Goal: Find specific page/section: Find specific page/section

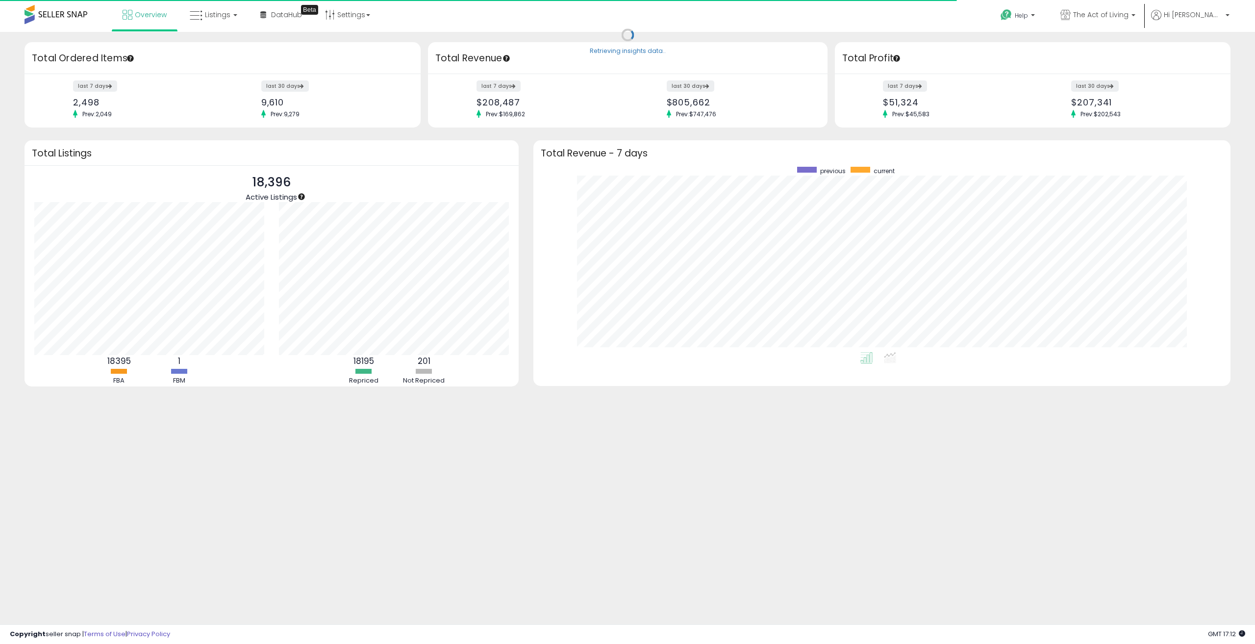
scroll to position [185, 677]
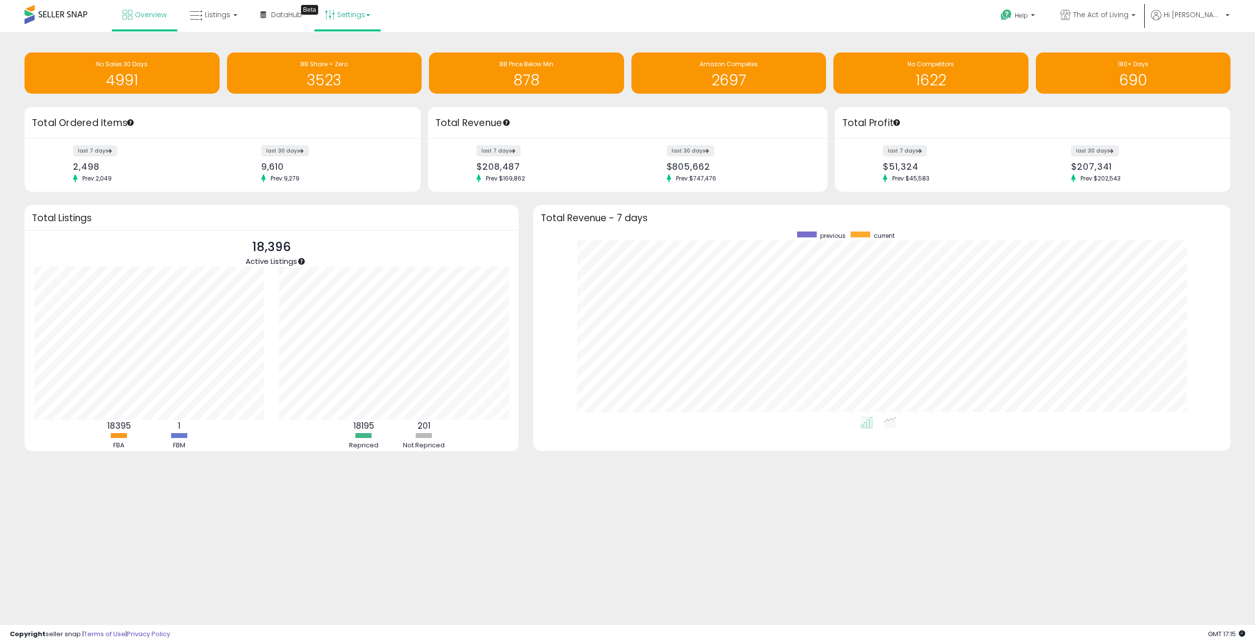
click at [360, 9] on link "Settings" at bounding box center [348, 14] width 60 height 29
click at [227, 15] on span "Listings" at bounding box center [217, 15] width 25 height 10
click at [215, 81] on icon at bounding box center [222, 85] width 51 height 15
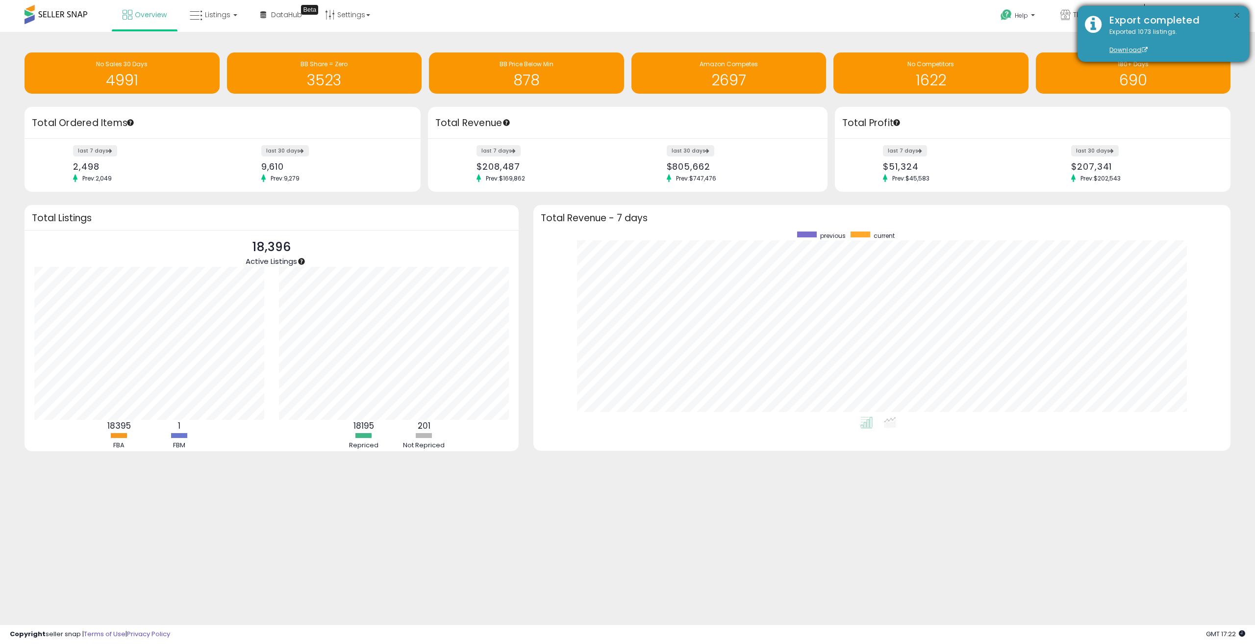
click at [1238, 17] on button "×" at bounding box center [1237, 16] width 8 height 12
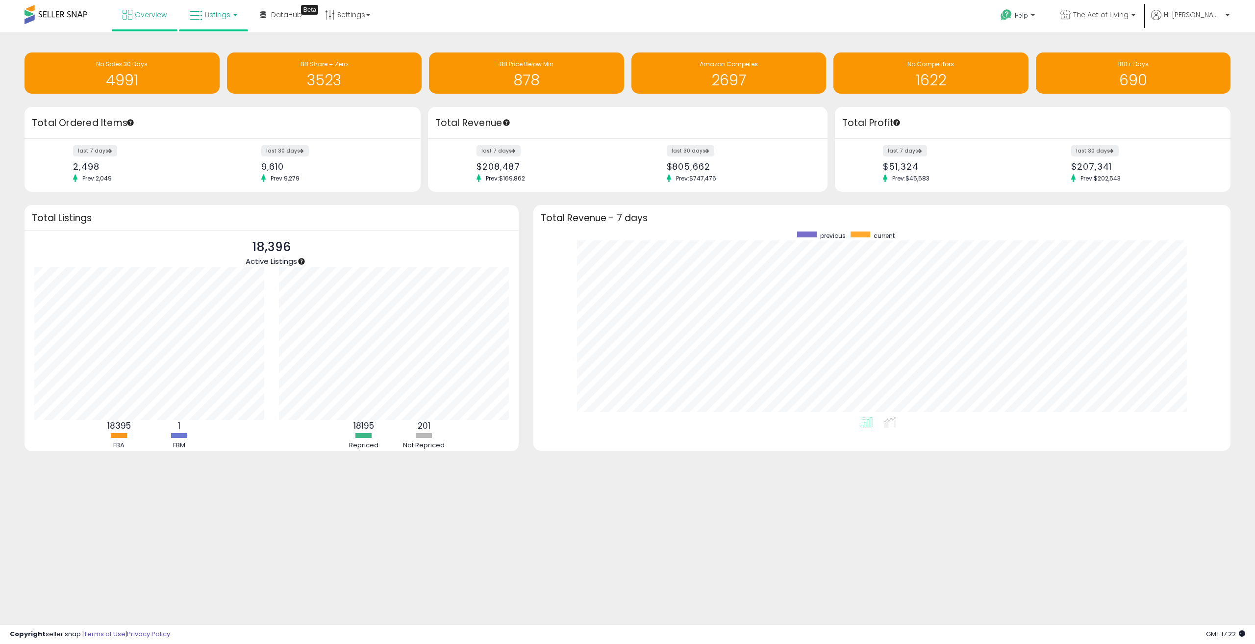
click at [224, 14] on span "Listings" at bounding box center [217, 15] width 25 height 10
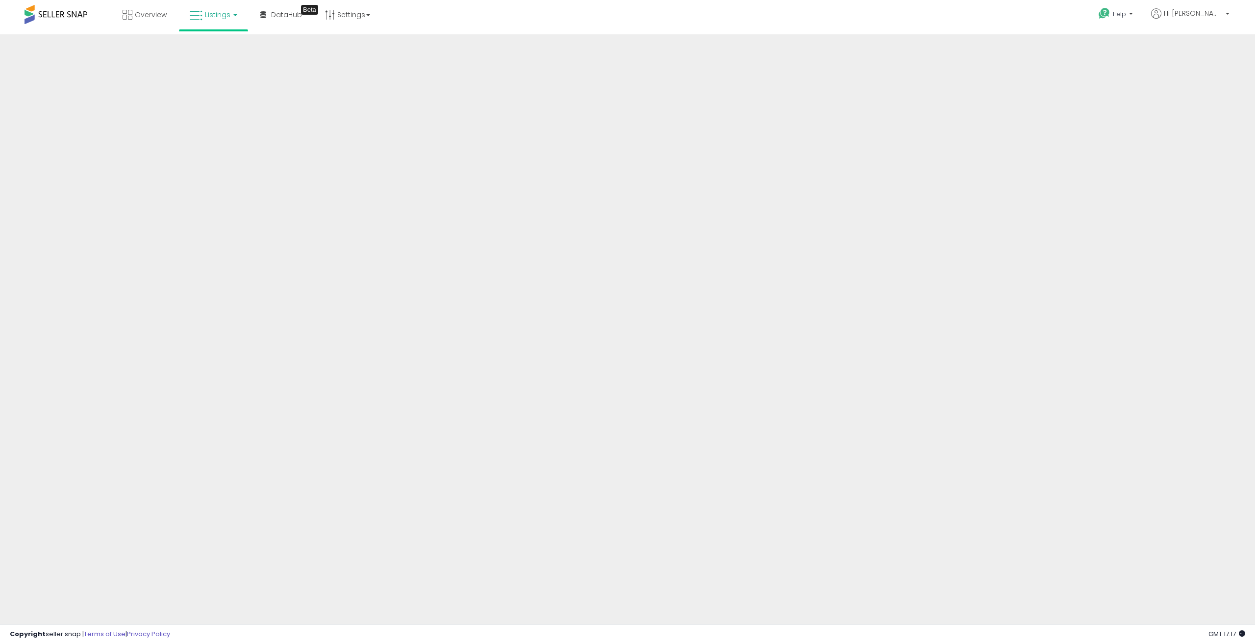
click at [233, 15] on b at bounding box center [235, 15] width 4 height 2
click at [225, 46] on icon at bounding box center [221, 48] width 43 height 13
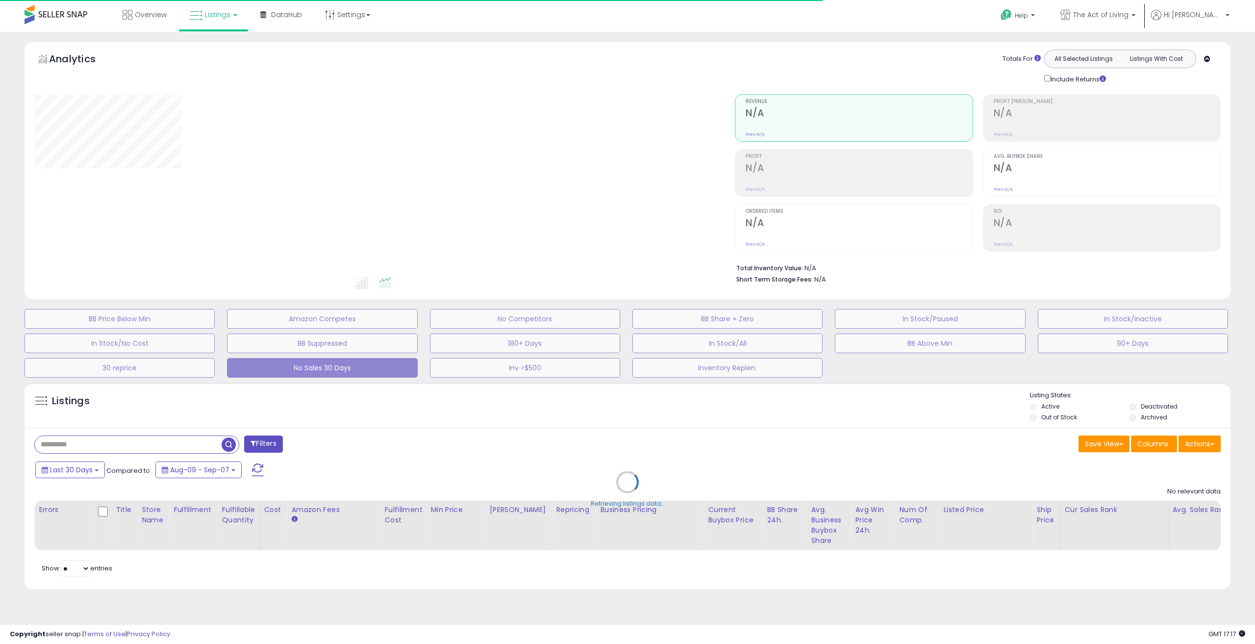
click at [224, 25] on link "Listings" at bounding box center [213, 14] width 62 height 29
click at [230, 87] on icon at bounding box center [222, 85] width 51 height 15
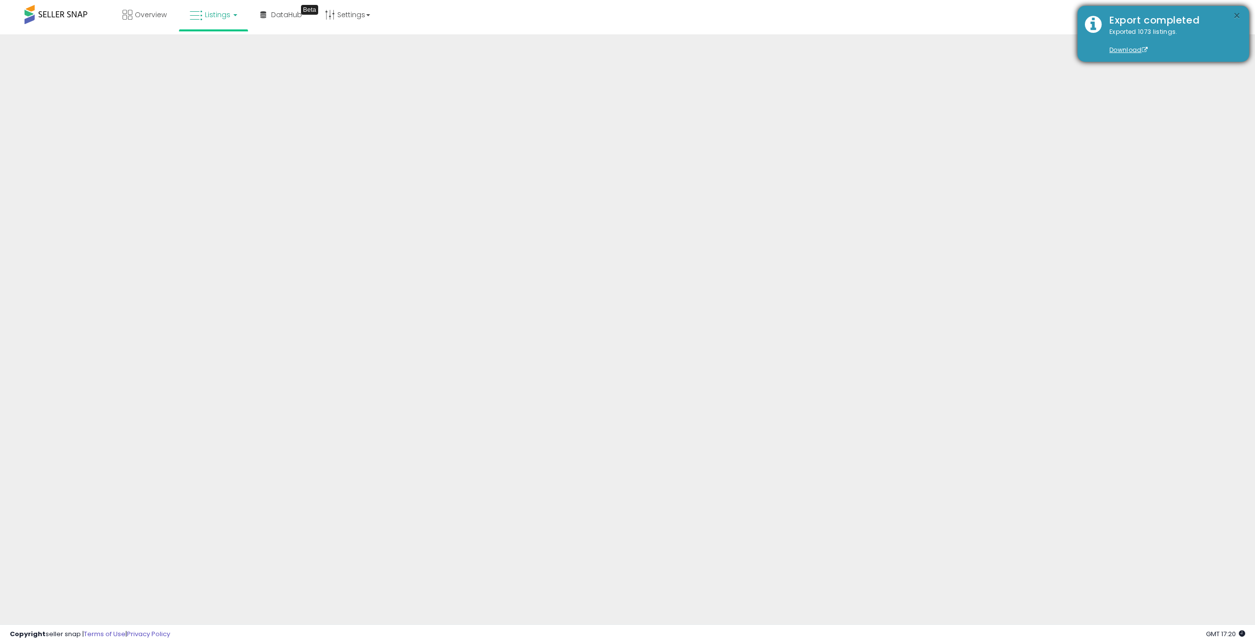
click at [1238, 14] on button "×" at bounding box center [1237, 16] width 8 height 12
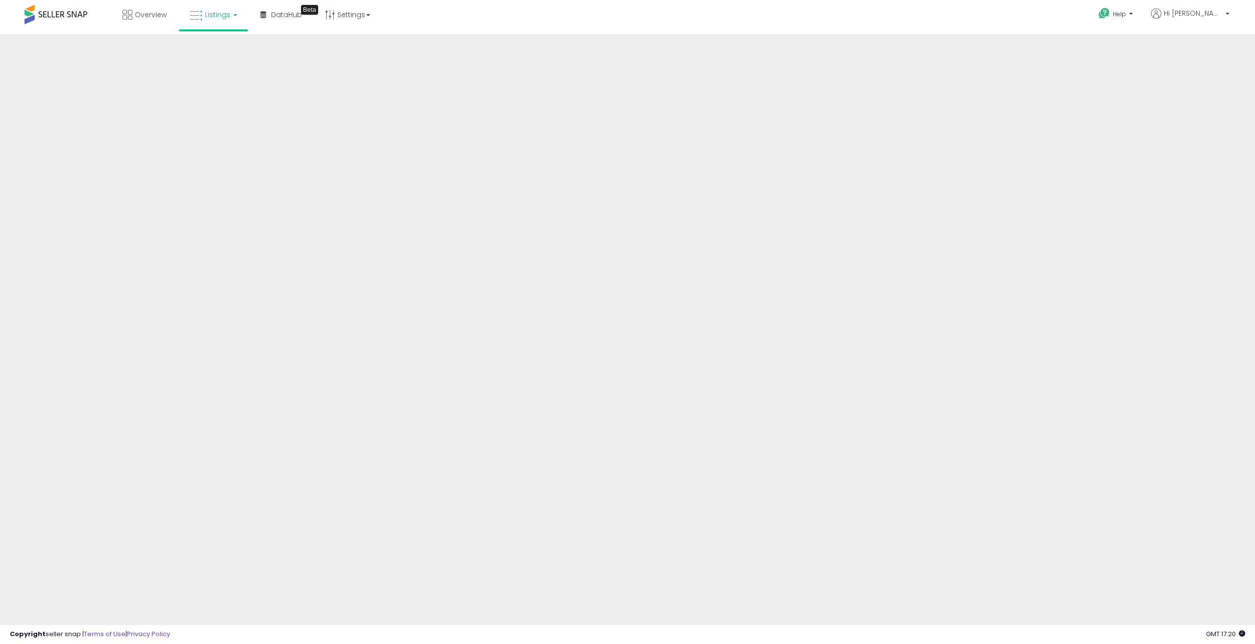
click at [231, 17] on link "Listings" at bounding box center [213, 14] width 62 height 29
click at [219, 91] on icon at bounding box center [222, 85] width 51 height 15
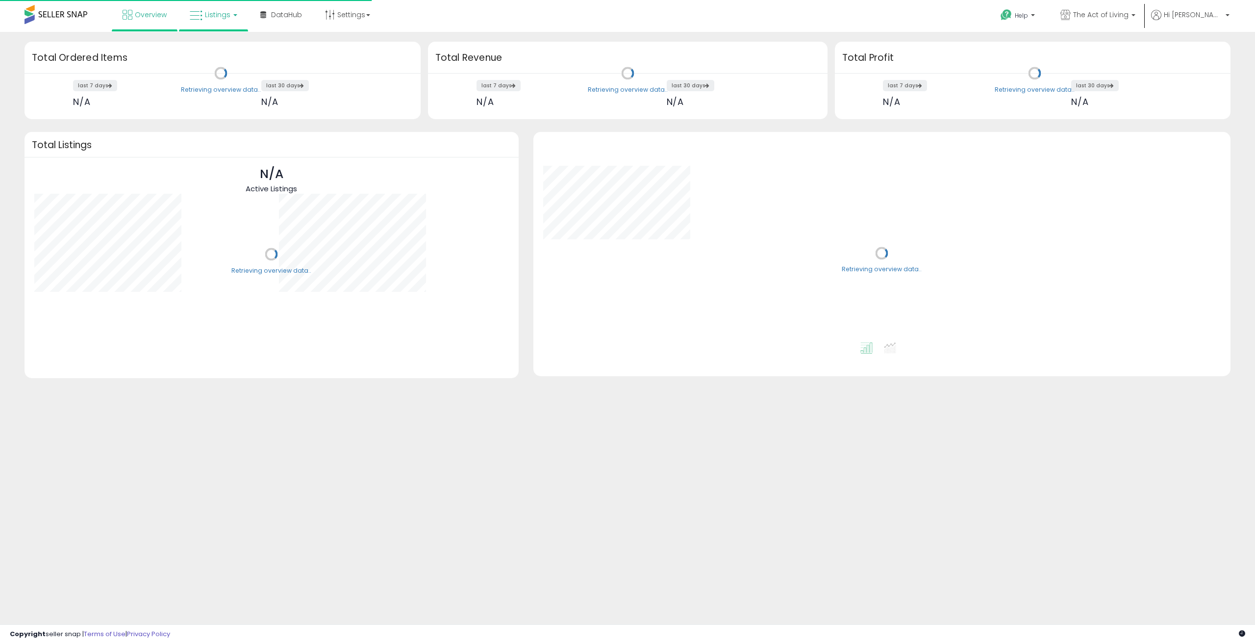
click at [231, 20] on link "Listings" at bounding box center [213, 14] width 62 height 29
click at [230, 83] on icon at bounding box center [222, 85] width 51 height 15
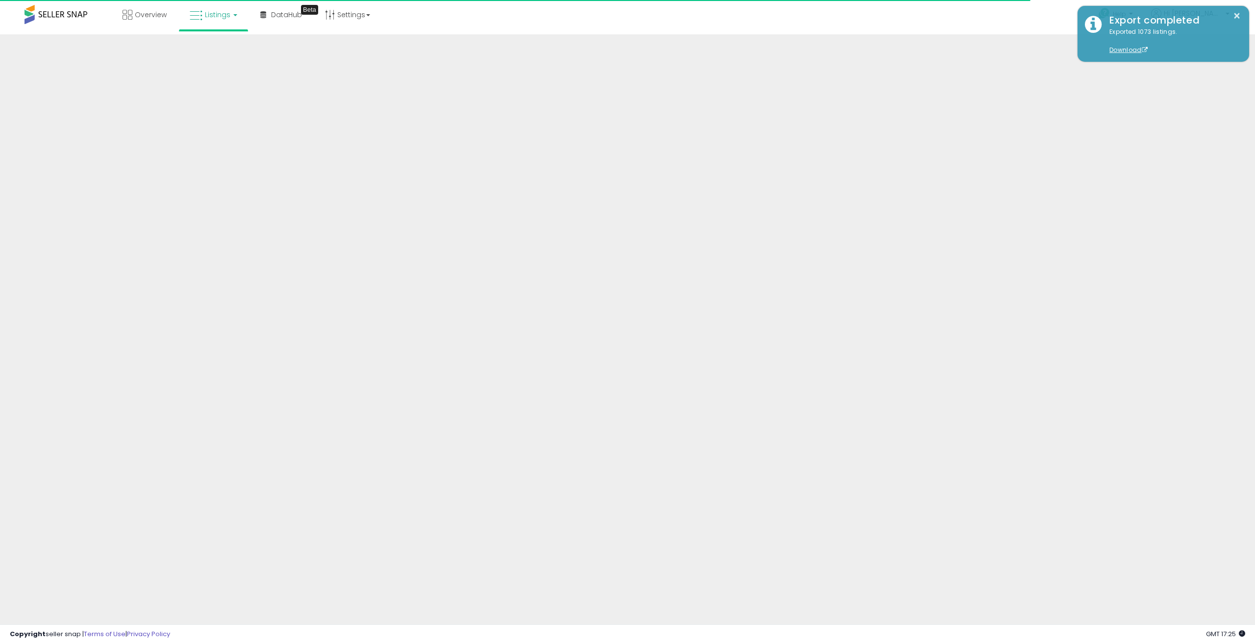
click at [973, 32] on div "Help Contact Support Search Knowledge Hub Request a Feature Hi Kim Account" at bounding box center [1032, 21] width 416 height 42
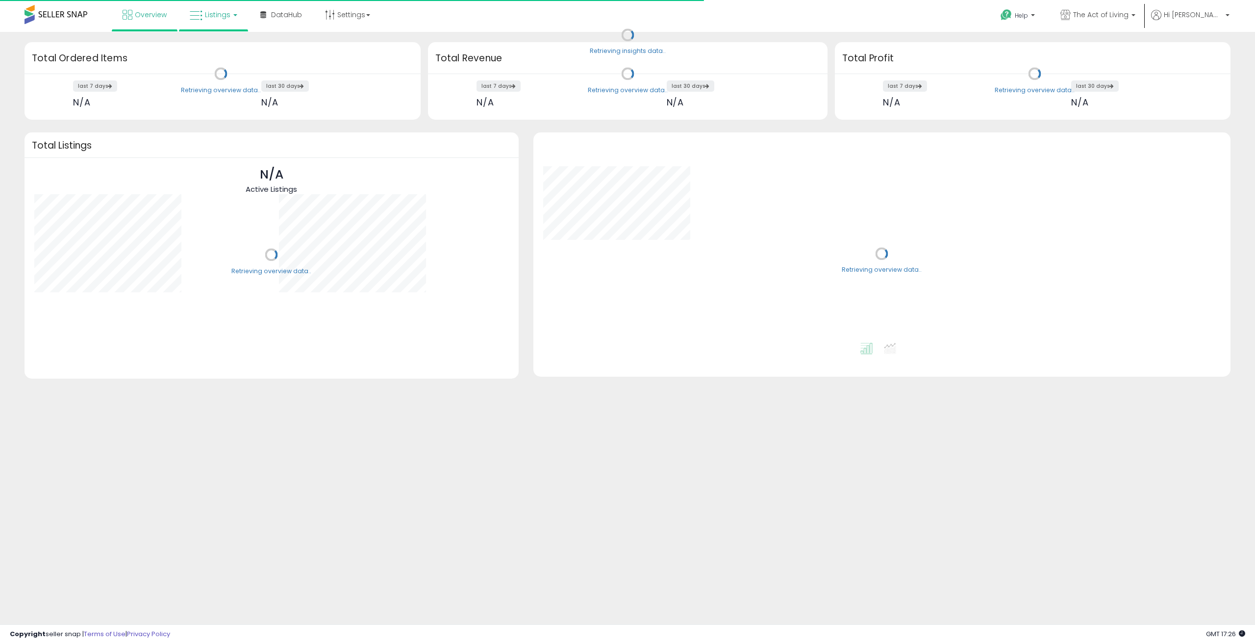
click at [237, 20] on link "Listings" at bounding box center [213, 14] width 62 height 29
click at [222, 83] on icon at bounding box center [222, 85] width 51 height 15
